Goal: Check status

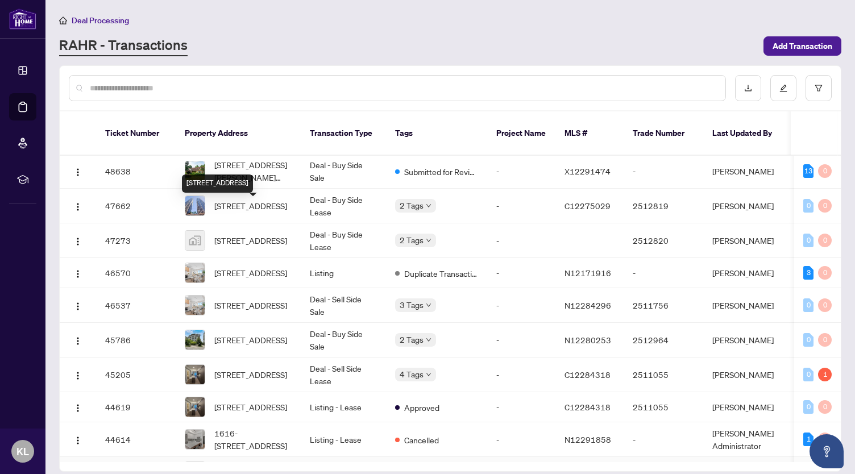
scroll to position [368, 0]
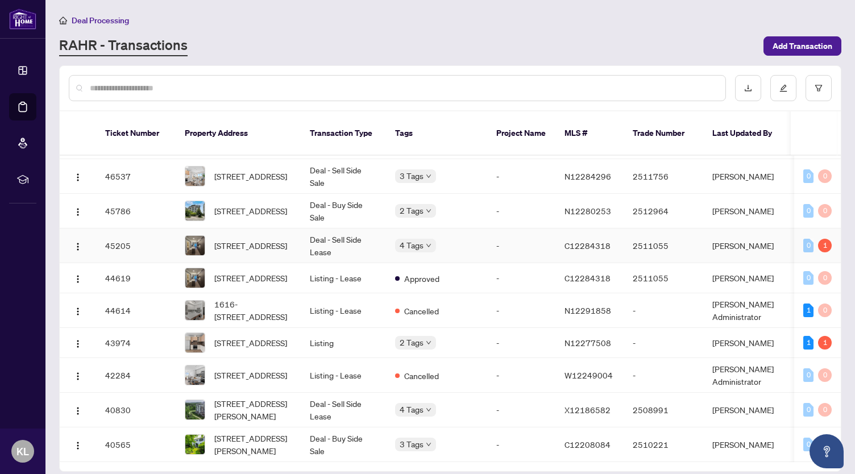
click at [297, 238] on td "[STREET_ADDRESS]" at bounding box center [238, 245] width 125 height 35
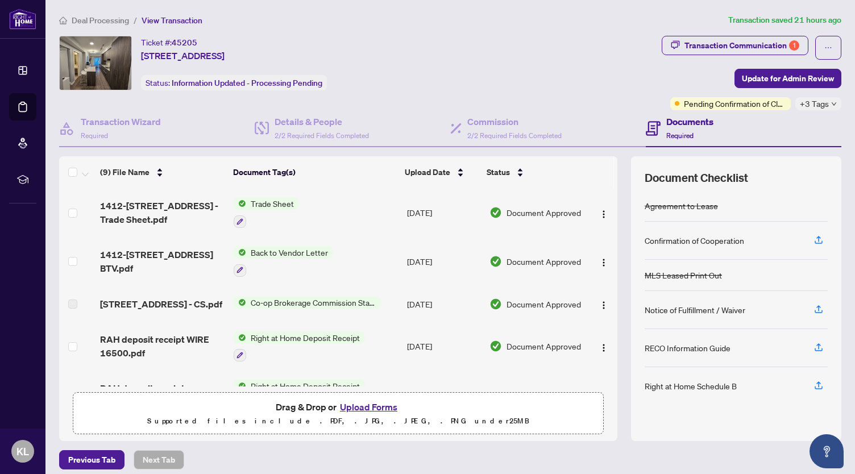
click at [807, 103] on span "+3 Tags" at bounding box center [814, 103] width 29 height 13
click at [758, 36] on div "Transaction Communication 1" at bounding box center [741, 45] width 115 height 18
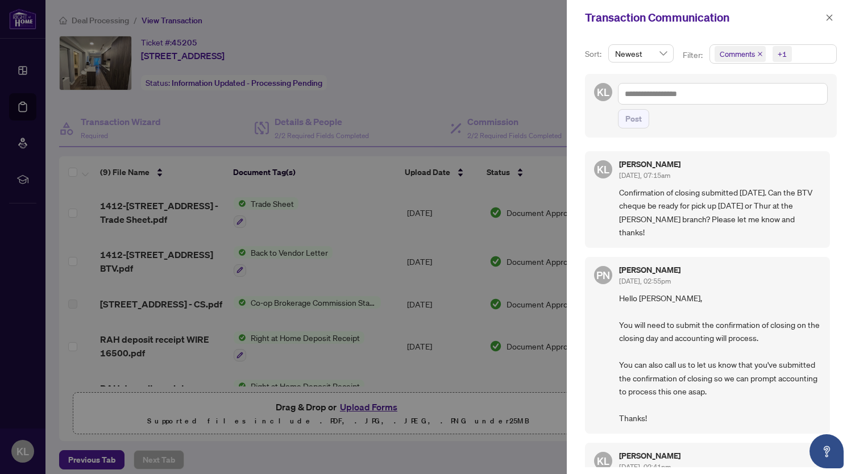
click at [711, 204] on span "Confirmation of closing submitted [DATE]. Can the BTV cheque be ready for pick …" at bounding box center [720, 212] width 202 height 53
click at [694, 198] on span "Confirmation of closing submitted [DATE]. Can the BTV cheque be ready for pick …" at bounding box center [720, 212] width 202 height 53
click at [681, 205] on span "Confirmation of closing submitted [DATE]. Can the BTV cheque be ready for pick …" at bounding box center [720, 212] width 202 height 53
click at [452, 198] on div at bounding box center [427, 237] width 855 height 474
